Goal: Transaction & Acquisition: Purchase product/service

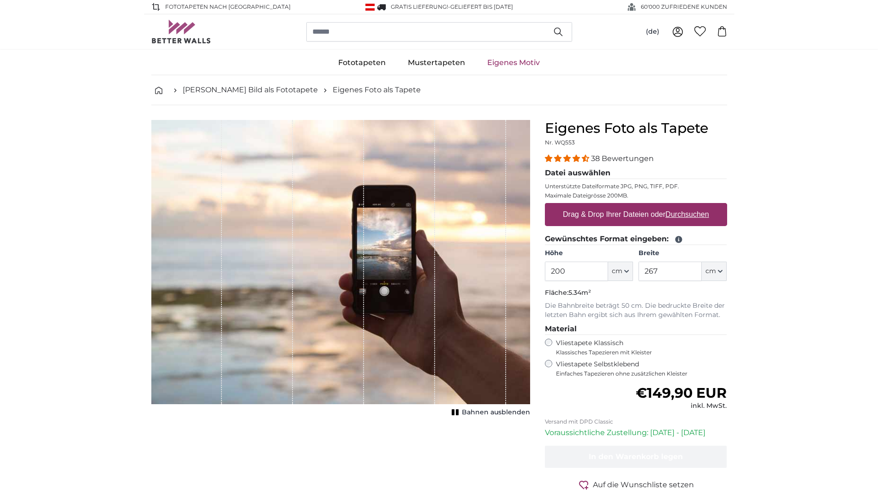
click at [545, 362] on div "Vliestapete Selbstklebend Einfaches Tapezieren ohne zusätzlichen Kleister" at bounding box center [636, 369] width 182 height 18
click at [608, 216] on label "Drag & Drop Ihrer Dateien oder Durchsuchen" at bounding box center [636, 214] width 154 height 18
click at [608, 206] on input "Drag & Drop Ihrer Dateien oder Durchsuchen" at bounding box center [636, 204] width 182 height 3
click at [577, 219] on label "Drag & Drop Ihrer Dateien oder Durchsuchen" at bounding box center [636, 214] width 154 height 18
click at [577, 206] on input "Drag & Drop Ihrer Dateien oder Durchsuchen" at bounding box center [636, 204] width 182 height 3
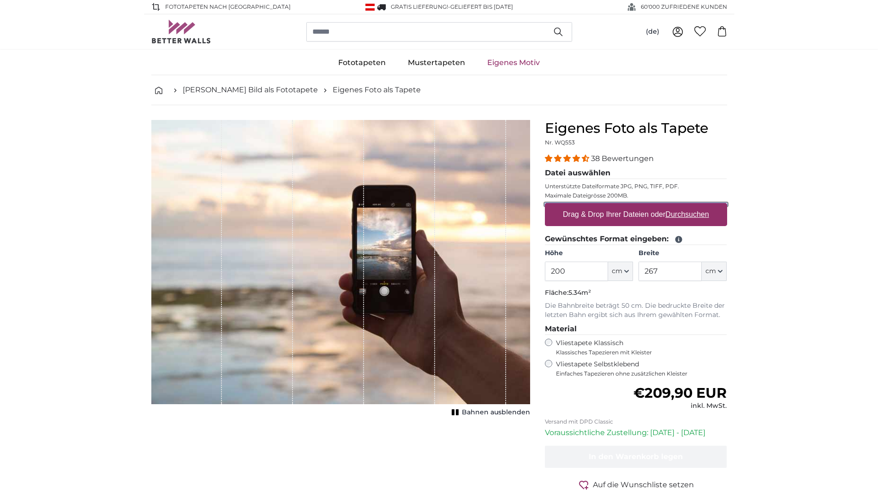
type input "**********"
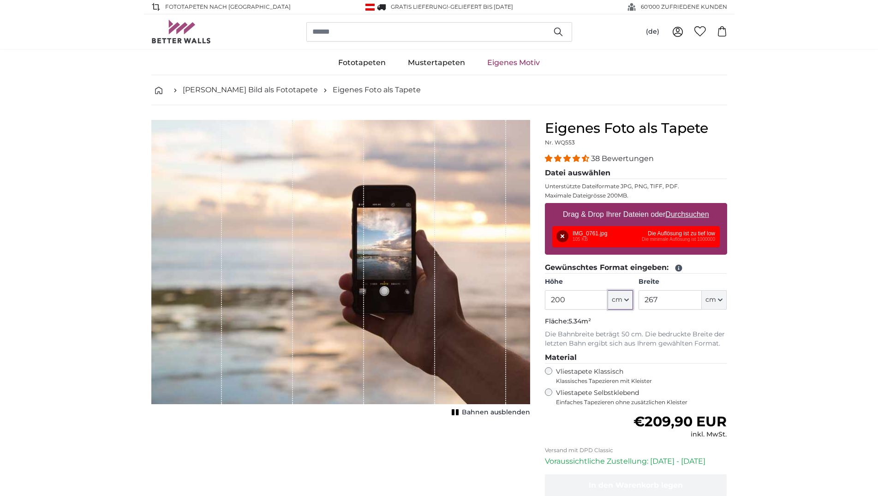
click at [627, 300] on icon "button" at bounding box center [626, 300] width 5 height 5
drag, startPoint x: 566, startPoint y: 298, endPoint x: 546, endPoint y: 302, distance: 20.2
click at [546, 302] on input "200" at bounding box center [576, 299] width 63 height 19
type input "150"
drag, startPoint x: 663, startPoint y: 299, endPoint x: 640, endPoint y: 306, distance: 24.7
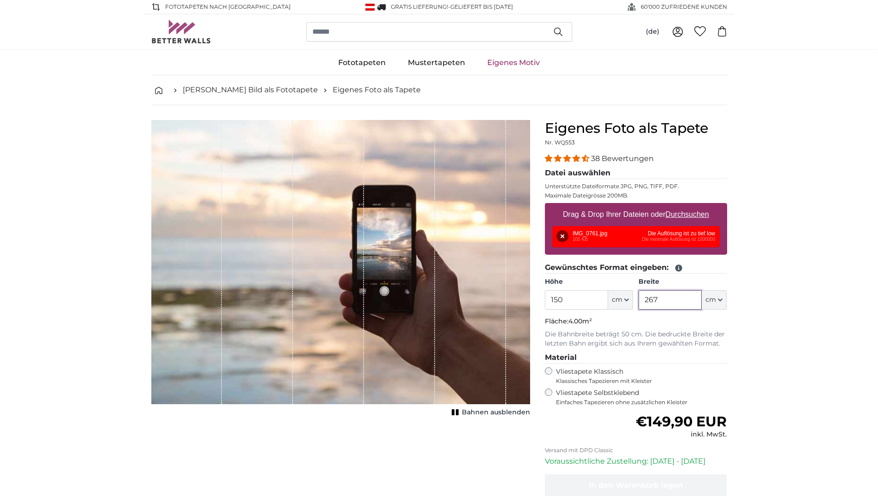
click at [640, 306] on input "267" at bounding box center [670, 299] width 63 height 19
type input "100"
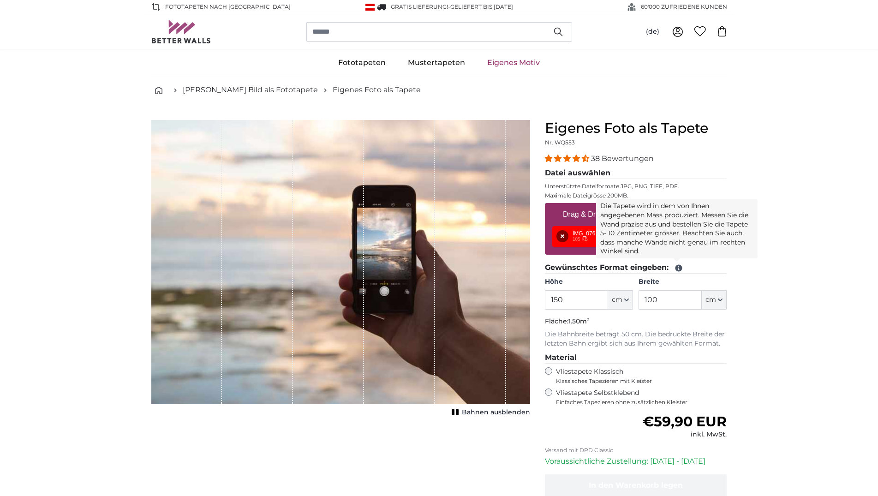
click at [679, 268] on icon at bounding box center [678, 268] width 7 height 7
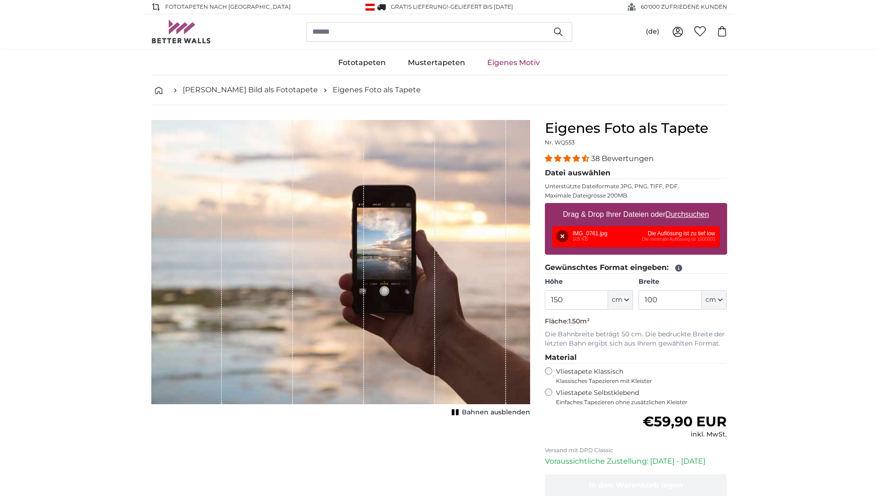
click at [679, 268] on icon at bounding box center [678, 268] width 7 height 7
click at [681, 239] on div "Entfernen Nochmal versuchen Entfernen Hochladen Abbrechen Nochmal versuchen Ent…" at bounding box center [635, 236] width 167 height 21
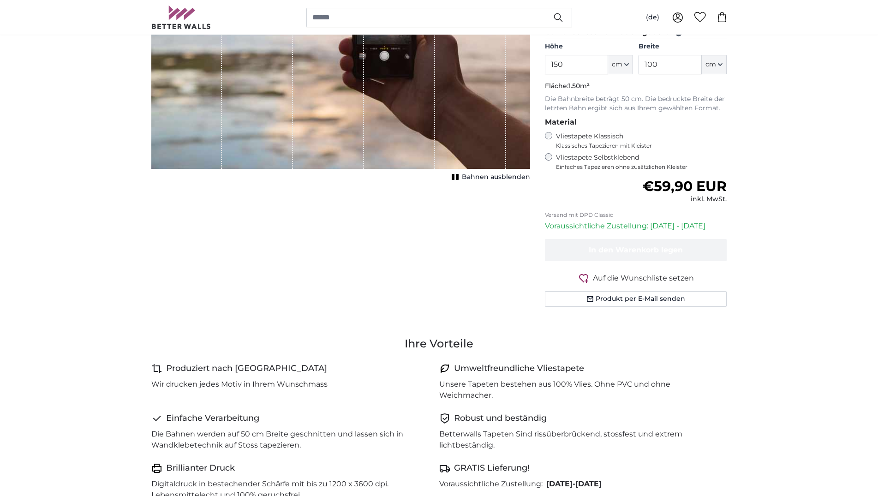
scroll to position [47, 0]
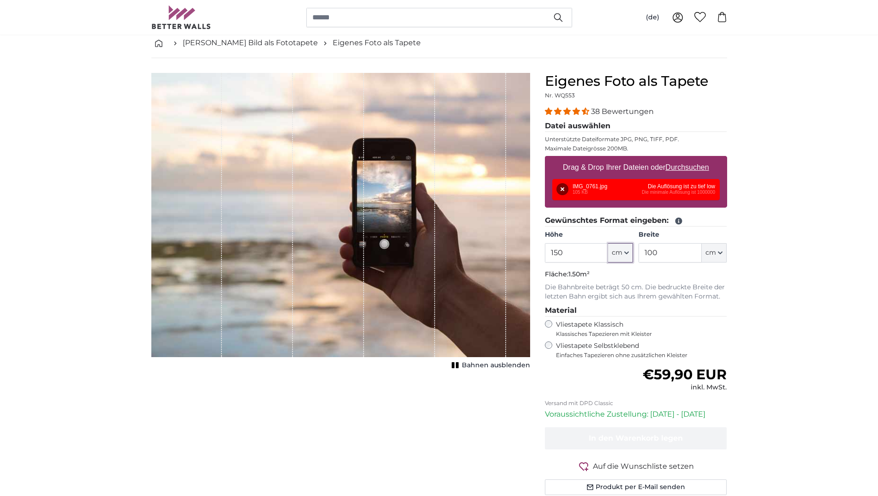
click at [625, 253] on icon "button" at bounding box center [626, 253] width 5 height 5
click at [569, 258] on input "150" at bounding box center [576, 252] width 63 height 19
type input "100"
click at [678, 249] on input "100" at bounding box center [670, 252] width 63 height 19
type input "1"
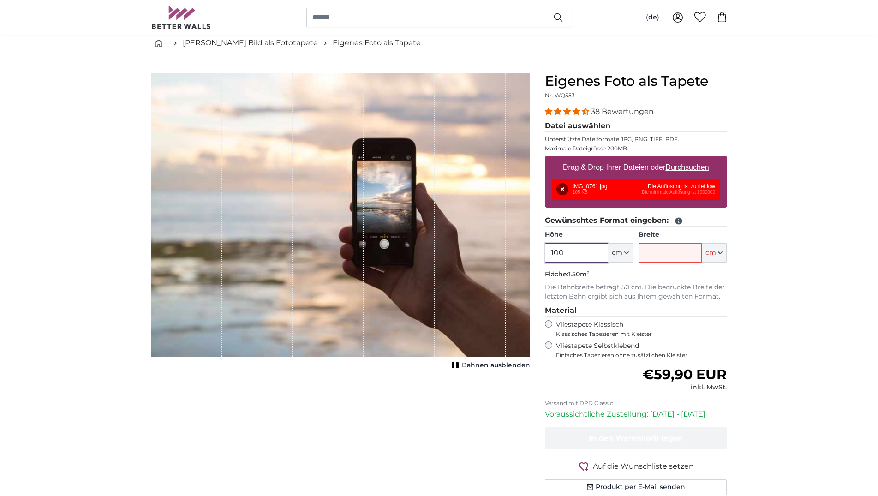
click at [602, 254] on input "100" at bounding box center [576, 252] width 63 height 19
type input "1"
click at [726, 216] on legend "Gewünschtes Format eingeben:" at bounding box center [636, 221] width 182 height 12
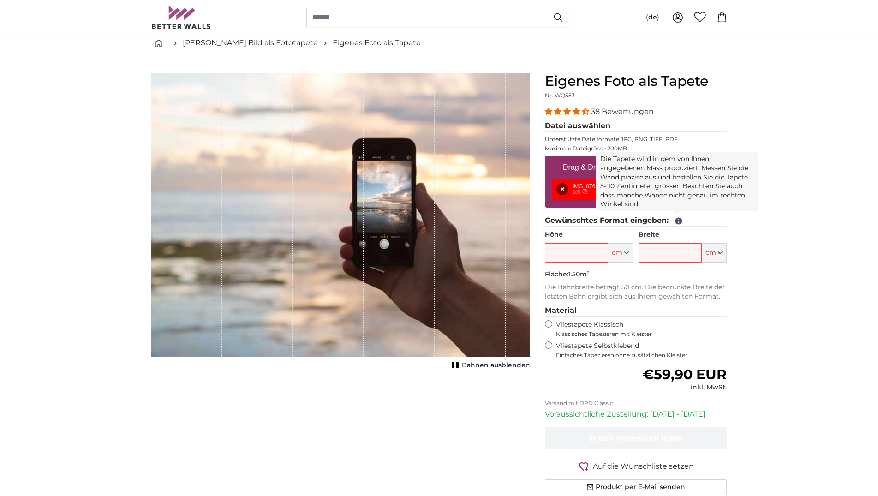
click at [677, 219] on icon at bounding box center [678, 221] width 7 height 7
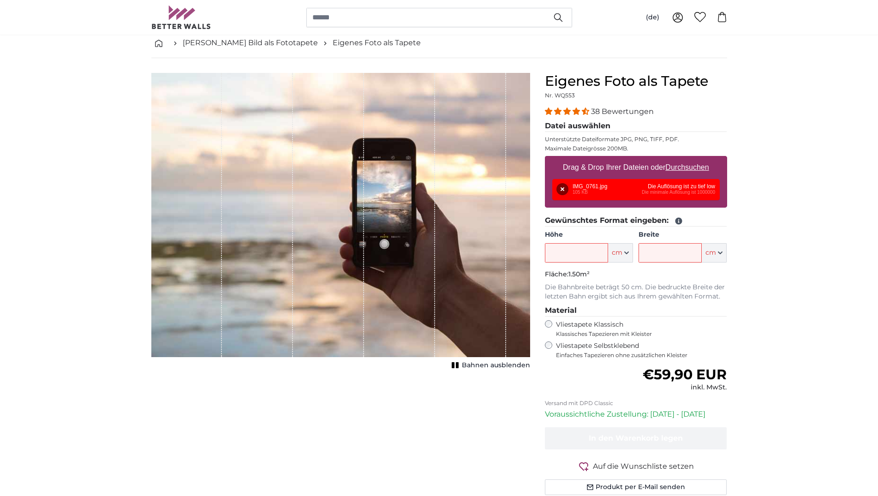
click at [677, 219] on icon at bounding box center [678, 221] width 7 height 7
click at [685, 180] on div "Entfernen Nochmal versuchen Entfernen Hochladen Abbrechen Nochmal versuchen Ent…" at bounding box center [635, 189] width 167 height 21
click at [683, 195] on div "Entfernen Nochmal versuchen Entfernen Hochladen Abbrechen Nochmal versuchen Ent…" at bounding box center [635, 189] width 167 height 21
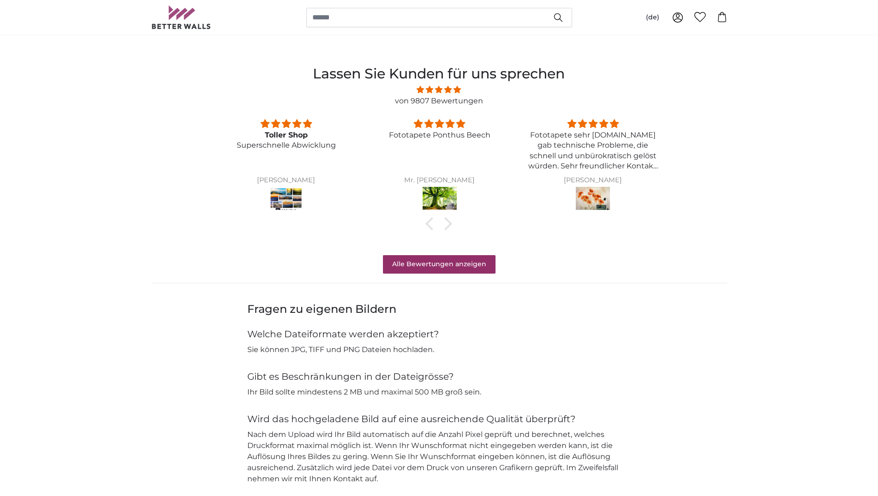
scroll to position [424, 0]
